Goal: Task Accomplishment & Management: Use online tool/utility

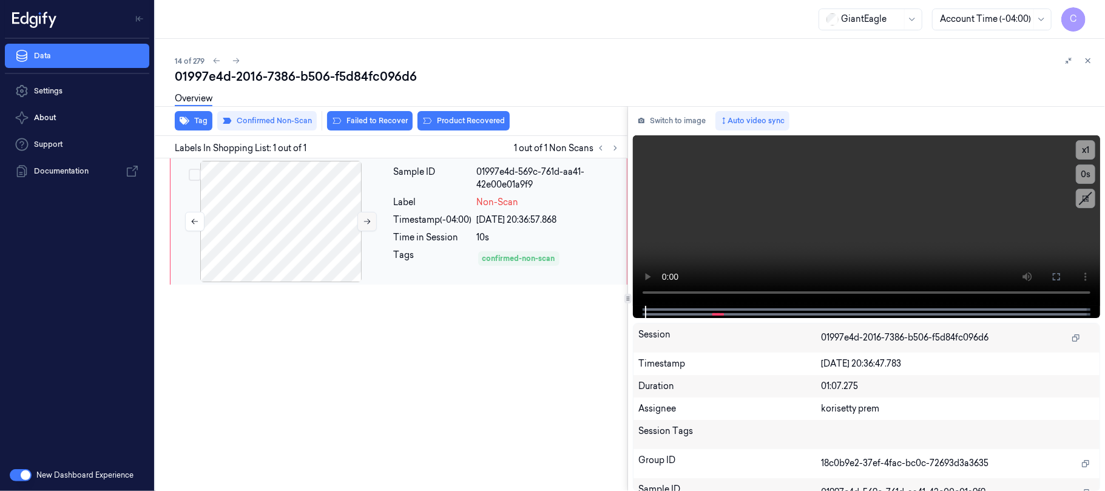
click at [362, 217] on button at bounding box center [366, 221] width 19 height 19
click at [373, 224] on button at bounding box center [366, 221] width 19 height 19
click at [372, 226] on button at bounding box center [366, 221] width 19 height 19
click at [369, 226] on button at bounding box center [366, 221] width 19 height 19
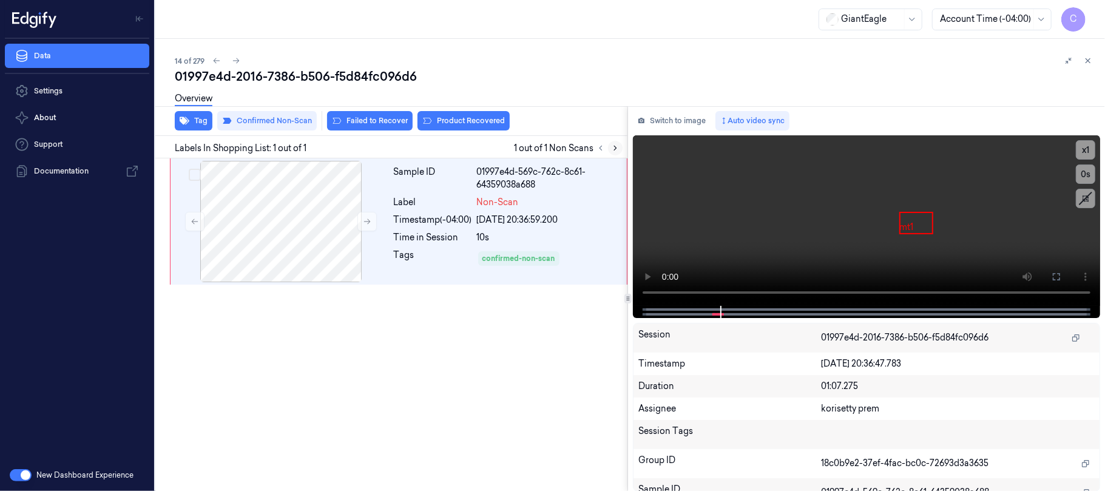
click at [615, 144] on icon at bounding box center [615, 148] width 8 height 8
click at [368, 221] on icon at bounding box center [367, 221] width 8 height 8
click at [368, 220] on icon at bounding box center [367, 221] width 8 height 8
click at [795, 250] on video at bounding box center [866, 220] width 467 height 170
click at [911, 222] on video at bounding box center [866, 220] width 467 height 170
